Goal: Task Accomplishment & Management: Use online tool/utility

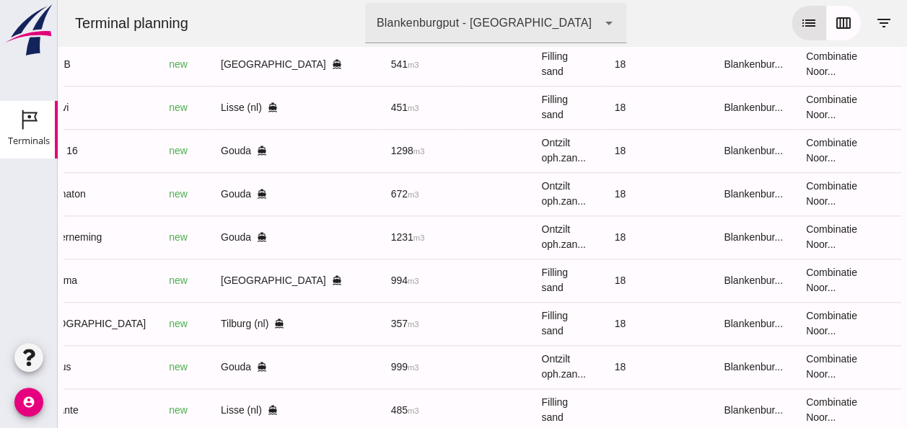
scroll to position [723, 0]
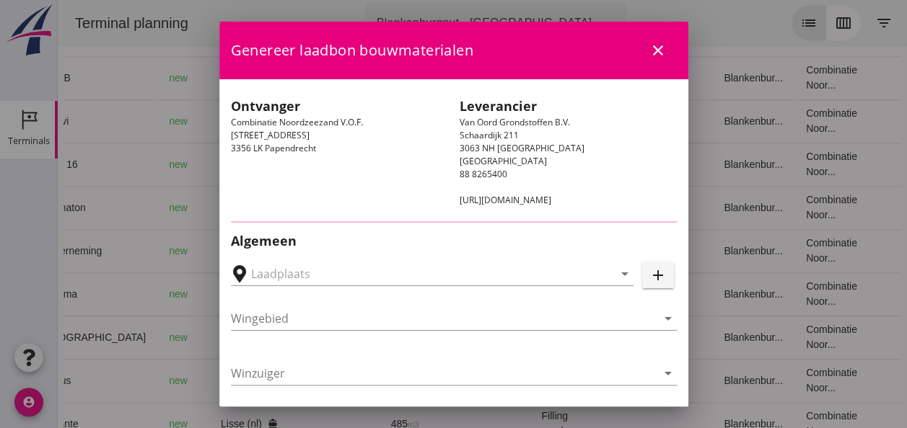
type input "Lisse, [GEOGRAPHIC_DATA], [GEOGRAPHIC_DATA]"
type input "Amavi"
type input "[PERSON_NAME]"
type input "451"
type input "Ophoogzand (6120)"
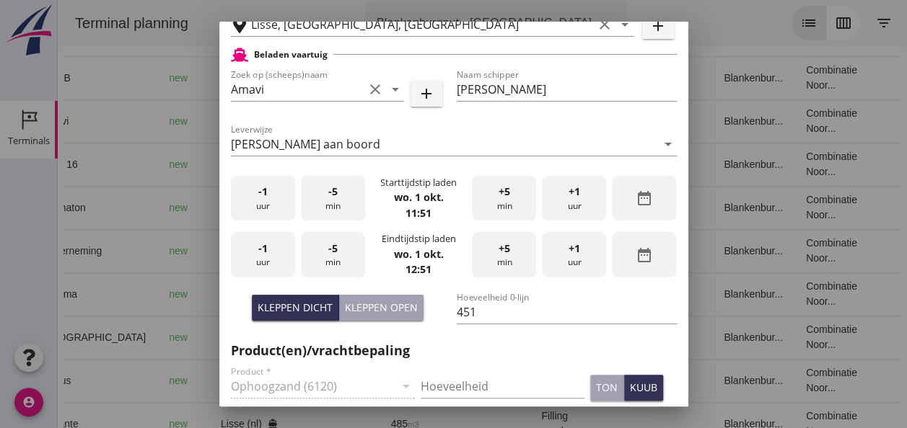
scroll to position [361, 0]
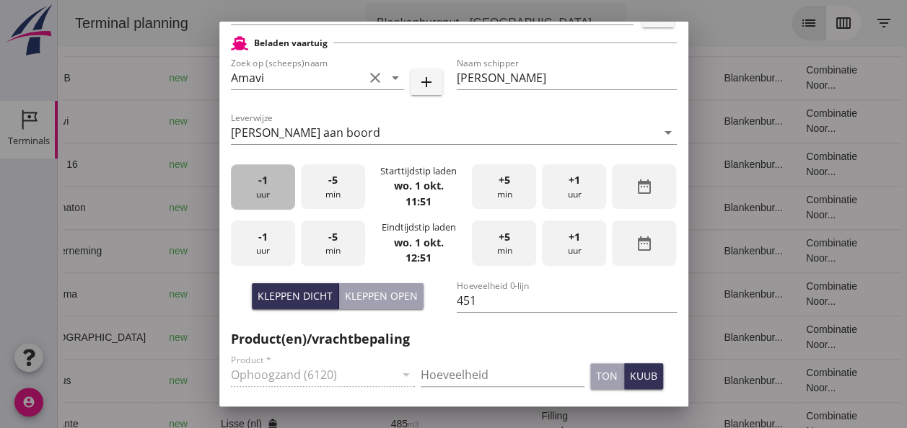
click at [271, 196] on div "-1 uur" at bounding box center [263, 186] width 64 height 45
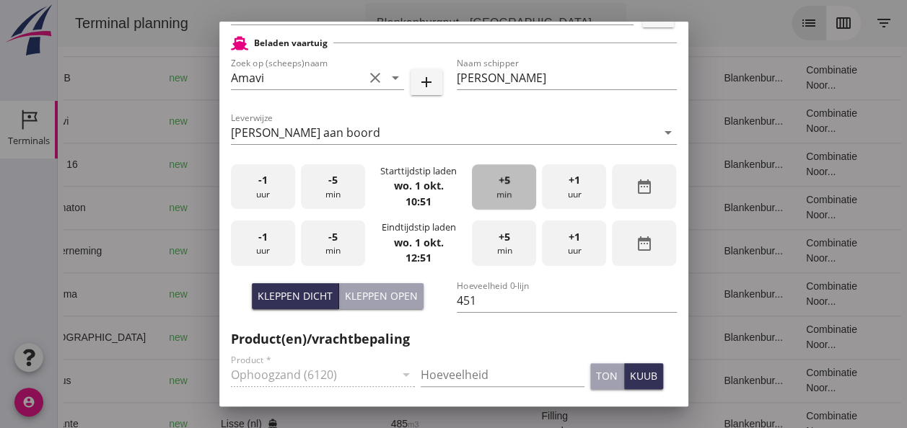
click at [491, 191] on div "+5 min" at bounding box center [504, 186] width 64 height 45
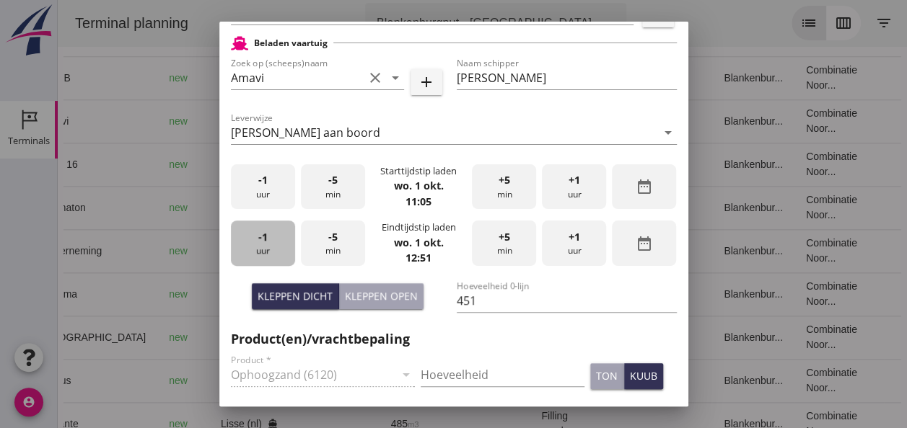
drag, startPoint x: 273, startPoint y: 242, endPoint x: 287, endPoint y: 240, distance: 13.9
click at [273, 242] on div "-1 uur" at bounding box center [263, 243] width 64 height 45
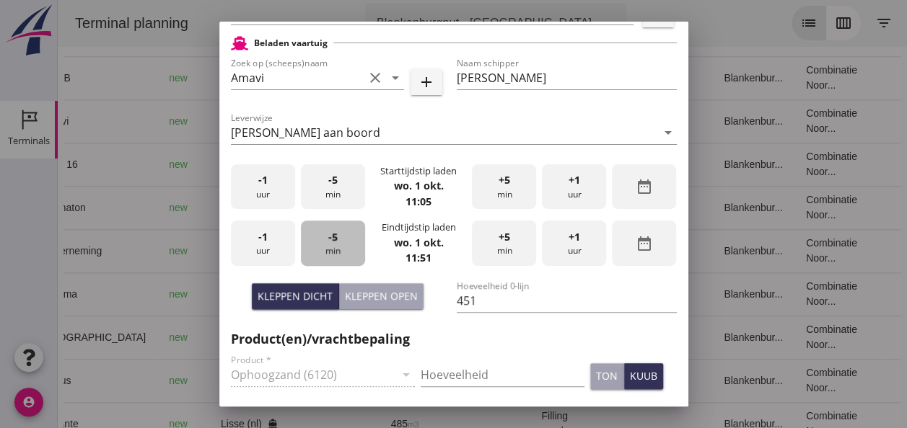
click at [335, 237] on div "-5 min" at bounding box center [333, 243] width 64 height 45
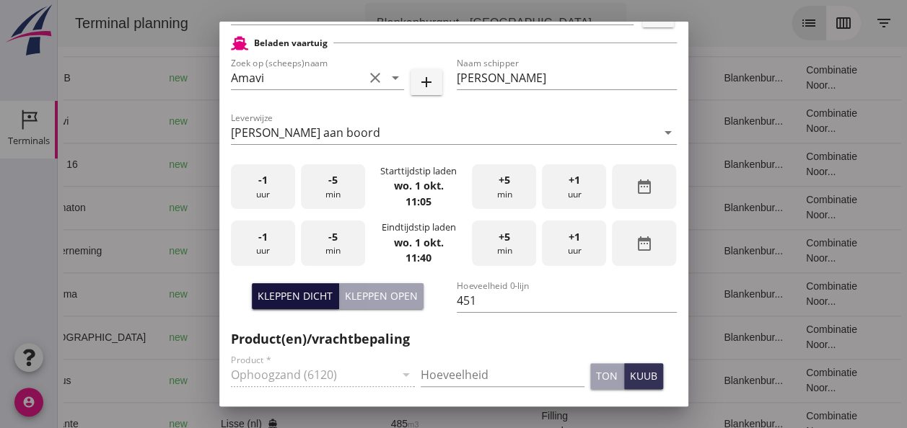
click at [294, 302] on div "Kleppen dicht" at bounding box center [295, 296] width 75 height 15
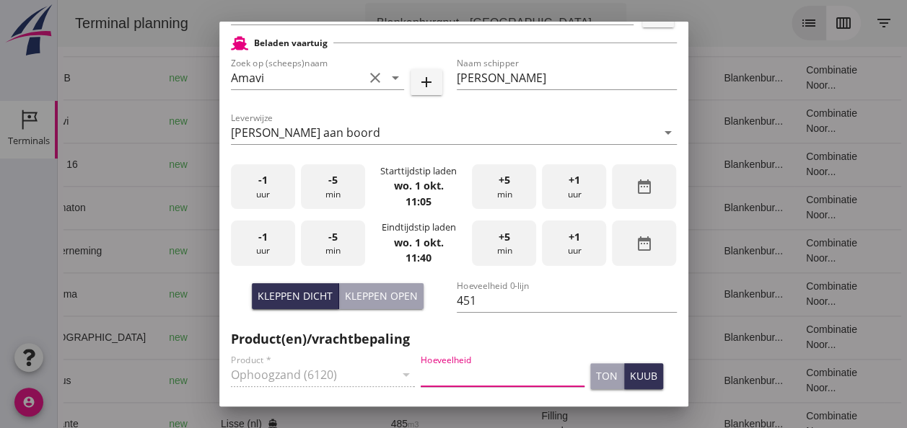
click at [447, 374] on input "Hoeveelheid" at bounding box center [503, 375] width 164 height 23
type input "451"
click at [630, 377] on div "kuub" at bounding box center [643, 376] width 27 height 15
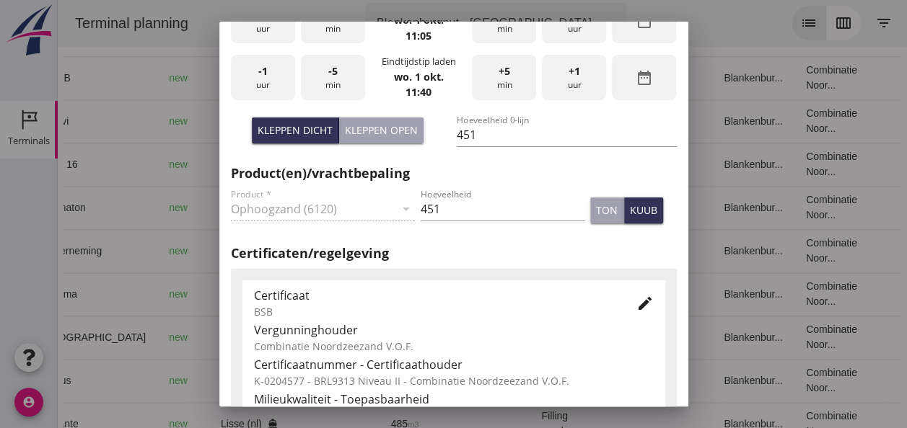
scroll to position [649, 0]
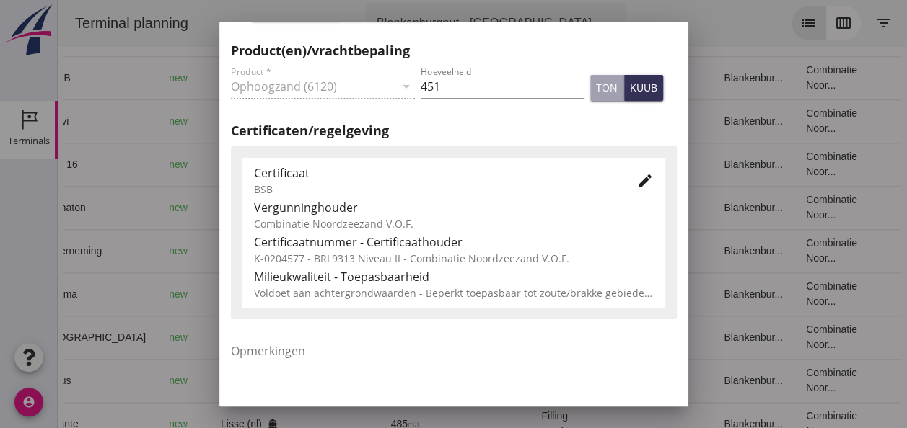
click at [636, 185] on icon "edit" at bounding box center [644, 180] width 17 height 17
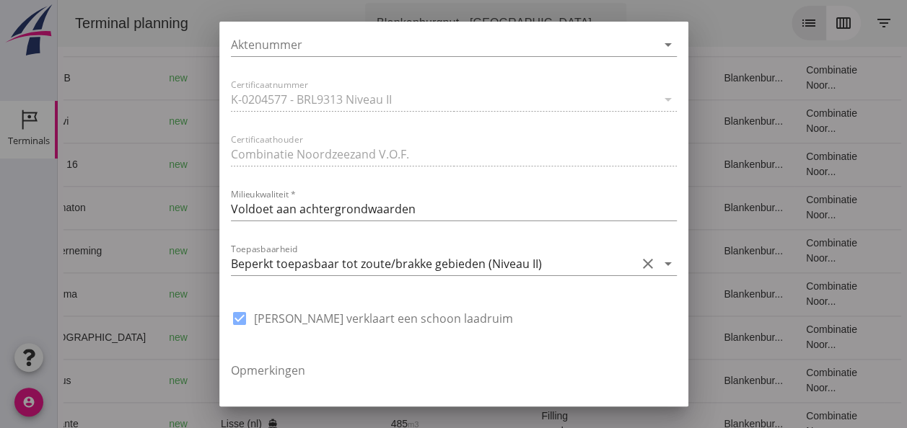
scroll to position [1082, 0]
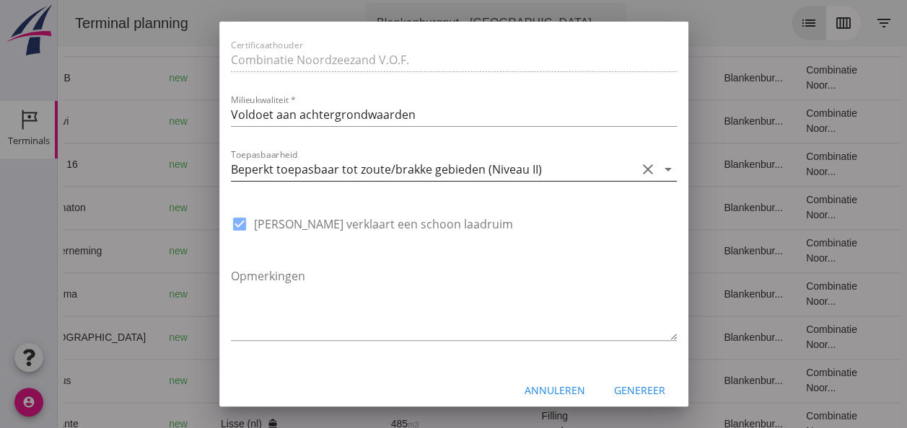
click at [660, 170] on icon "arrow_drop_down" at bounding box center [667, 169] width 17 height 17
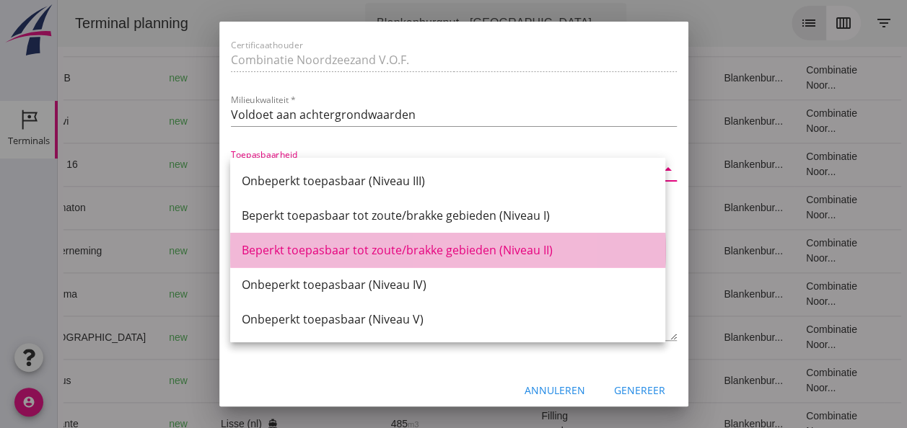
click at [535, 254] on div "Beperkt toepasbaar tot zoute/brakke gebieden (Niveau II)" at bounding box center [448, 250] width 412 height 17
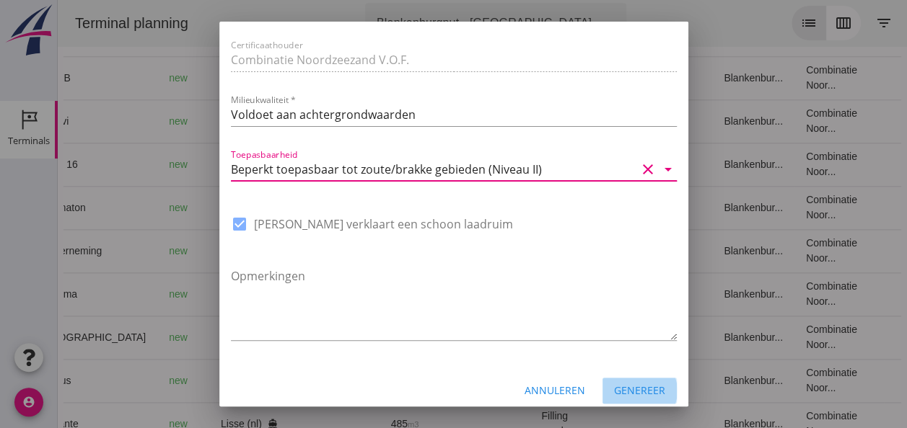
click at [623, 392] on div "Genereer" at bounding box center [639, 390] width 51 height 15
